Goal: Share content: Share content

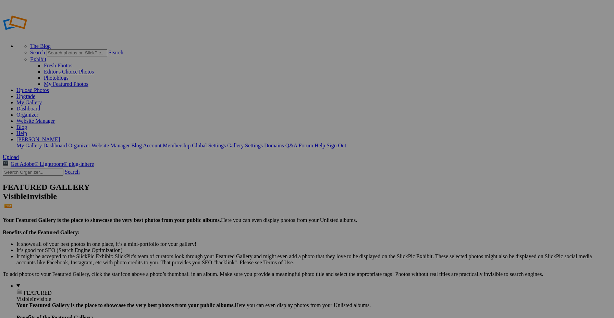
type input "Album-2025-09-15-1148"
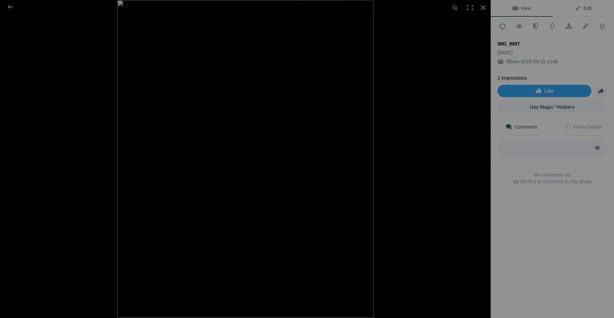
click at [581, 12] on link "Edit" at bounding box center [583, 8] width 62 height 16
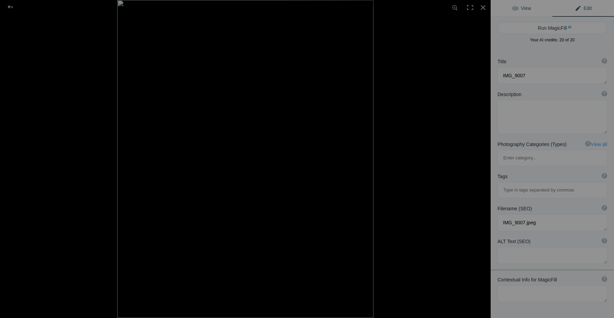
click at [524, 6] on span "View" at bounding box center [521, 7] width 19 height 5
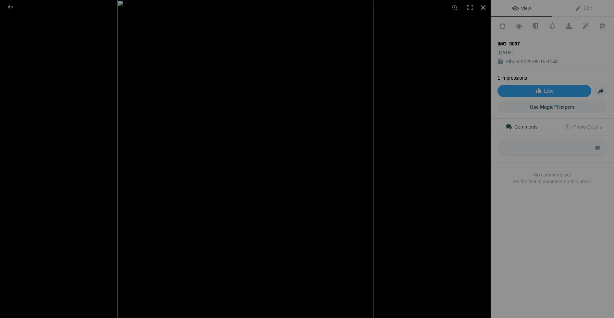
click at [481, 10] on div at bounding box center [482, 7] width 15 height 15
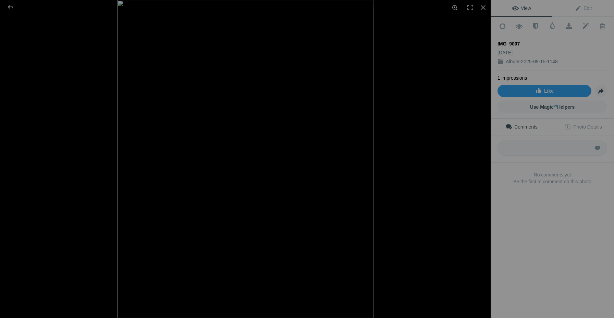
click at [456, 9] on div at bounding box center [454, 7] width 15 height 15
click at [452, 10] on div at bounding box center [454, 7] width 15 height 15
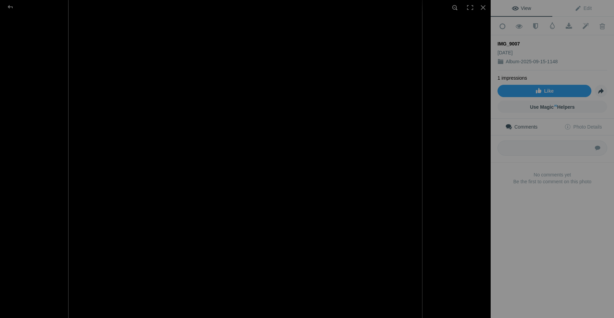
click at [452, 10] on div at bounding box center [454, 7] width 15 height 15
click at [470, 8] on div at bounding box center [469, 7] width 15 height 15
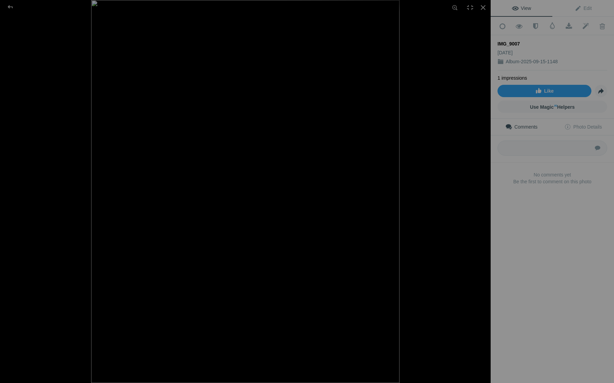
click at [390, 126] on div "IMG_9007" at bounding box center [245, 191] width 490 height 383
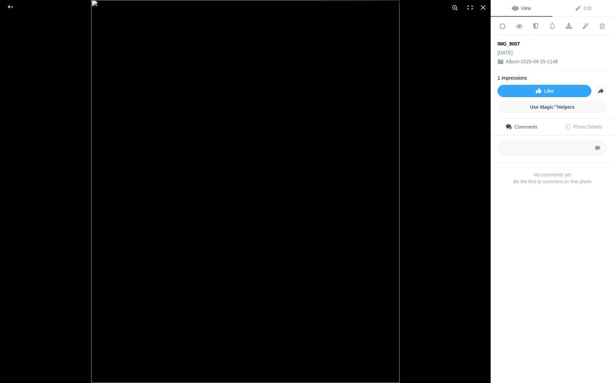
click at [456, 7] on div at bounding box center [454, 7] width 15 height 15
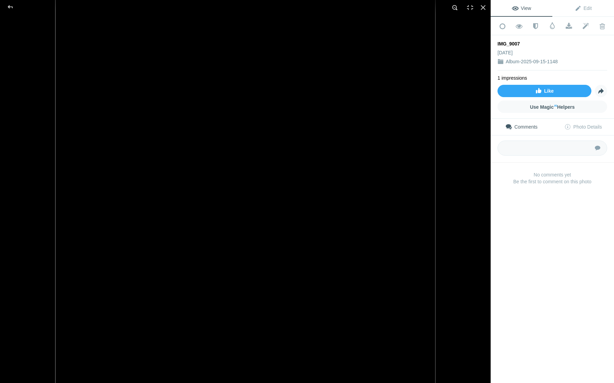
click at [456, 7] on div at bounding box center [454, 7] width 15 height 15
click at [470, 9] on div at bounding box center [469, 7] width 15 height 15
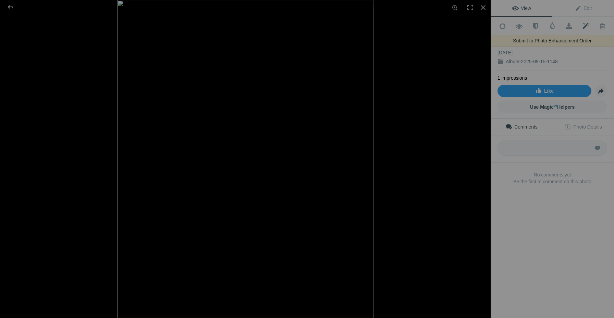
click at [584, 25] on span at bounding box center [585, 26] width 17 height 7
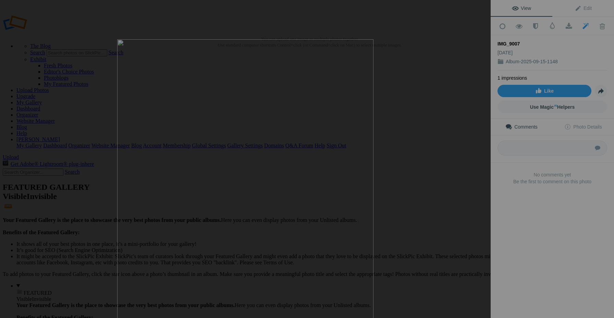
click at [376, 48] on div "IMG_9007" at bounding box center [245, 159] width 490 height 318
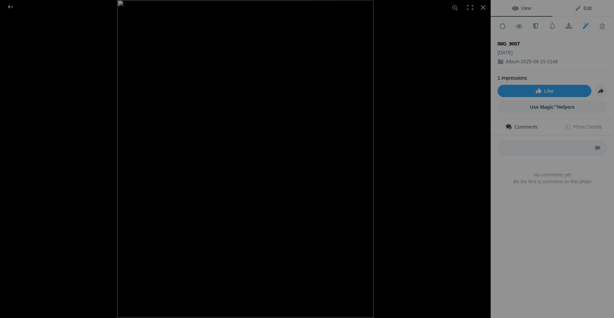
click at [581, 8] on span "Edit" at bounding box center [582, 7] width 17 height 5
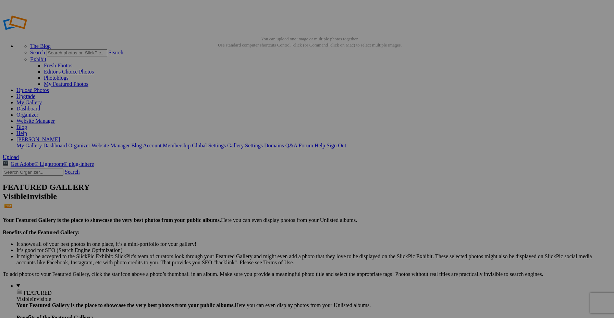
select select "300"
type textarea "<!-- SlickPic.com image hosting. HTML Bulk Share code Starts Here --> <div styl…"
type textarea "[IMG]https://bulk-share.slickpic.com/album/share/j3cyzDD-3jM5jz/22924480.0/300/…"
type textarea "https://bulk-share.slickpic.com/album/share/j3cyzDD-3jM5jz/22924480.0/300/p/IMG…"
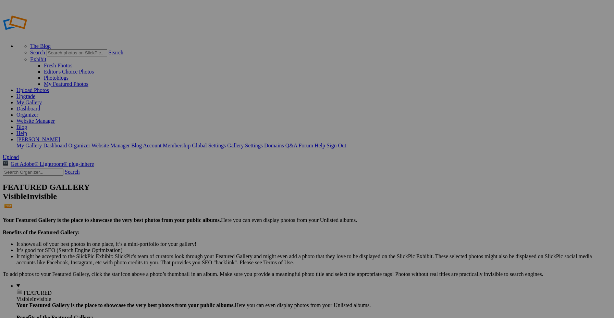
select select "400"
type textarea "<!-- SlickPic.com image hosting. HTML Bulk Share code Starts Here --> <div styl…"
type textarea "[IMG]https://bulk-share.slickpic.com/album/share/NjNwYMz1jhTNNj/22924480.0/400/…"
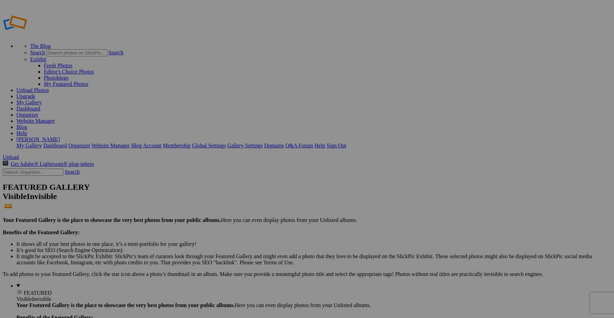
type textarea "https://bulk-share.slickpic.com/album/share/NjNwYMz1jhTNNj/22924480.0/400/p/IMG…"
select select "900"
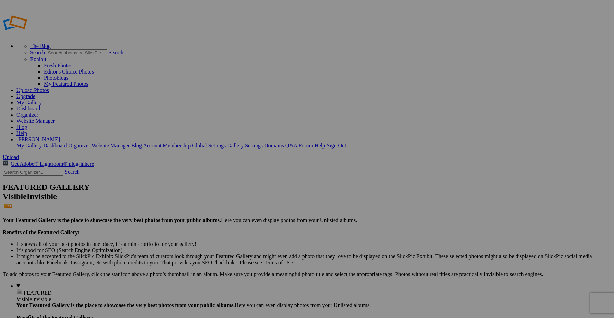
type textarea "<!-- [DOMAIN_NAME] image hosting. HTML Bulk Share code Starts Here --> <div sty…"
type textarea "[IMG]https://[DOMAIN_NAME]/album/share/jN0O4NMNDcDA2-/22845190.0/900/p/IMG_8357…"
type textarea "[URL][DOMAIN_NAME] [URL][DOMAIN_NAME] [URL][DOMAIN_NAME] [URL][DOMAIN_NAME] [UR…"
